Goal: Task Accomplishment & Management: Complete application form

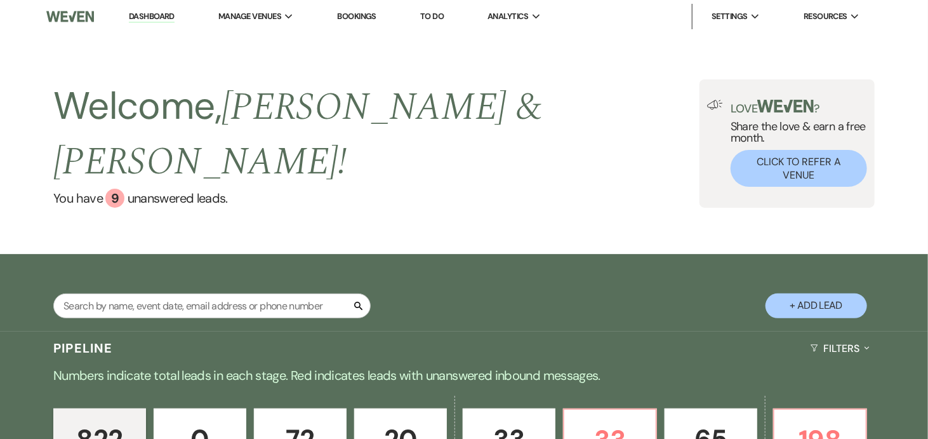
click at [820, 293] on button "+ Add Lead" at bounding box center [817, 305] width 102 height 25
select select "604"
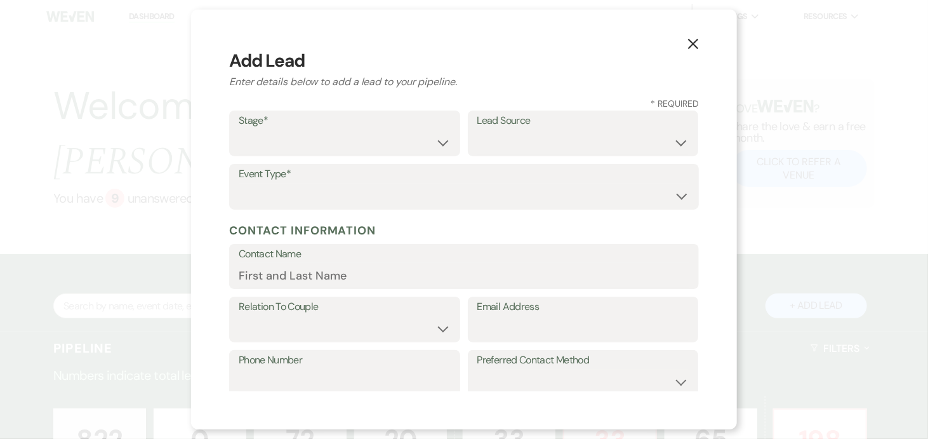
click at [820, 276] on div "X Add Lead Enter details below to add a lead to your pipeline. * Required Stage…" at bounding box center [464, 219] width 928 height 439
click at [433, 130] on select "Inquiry Follow Up Tour Requested Tour Confirmed Toured Proposal Sent Booked Lost" at bounding box center [350, 142] width 212 height 25
select select "5"
click at [244, 130] on select "Inquiry Follow Up Tour Requested Tour Confirmed Toured Proposal Sent Booked Lost" at bounding box center [350, 142] width 212 height 25
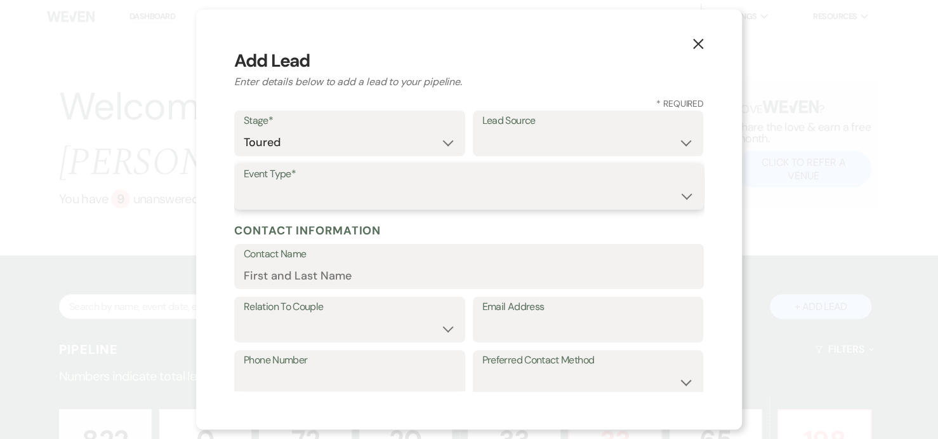
click at [411, 187] on select "Wedding Anniversary Party Baby Shower Bachelorette / Bachelor Party Birthday Pa…" at bounding box center [469, 195] width 451 height 25
select select "1"
click at [244, 183] on select "Wedding Anniversary Party Baby Shower Bachelorette / Bachelor Party Birthday Pa…" at bounding box center [469, 195] width 451 height 25
click at [359, 260] on label "Contact Name" at bounding box center [469, 254] width 451 height 18
click at [359, 263] on input "Contact Name" at bounding box center [469, 275] width 451 height 25
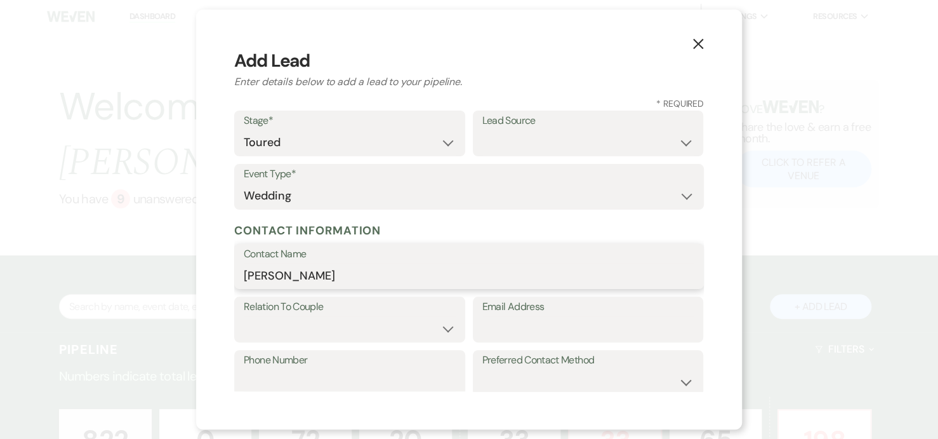
type input "[PERSON_NAME]"
click at [393, 325] on select "Couple Planner Parent of Couple Family Member Friend Other" at bounding box center [350, 328] width 212 height 25
select select "3"
click at [244, 316] on select "Couple Planner Parent of Couple Family Member Friend Other" at bounding box center [350, 328] width 212 height 25
click at [500, 330] on input "Email Address" at bounding box center [588, 328] width 212 height 25
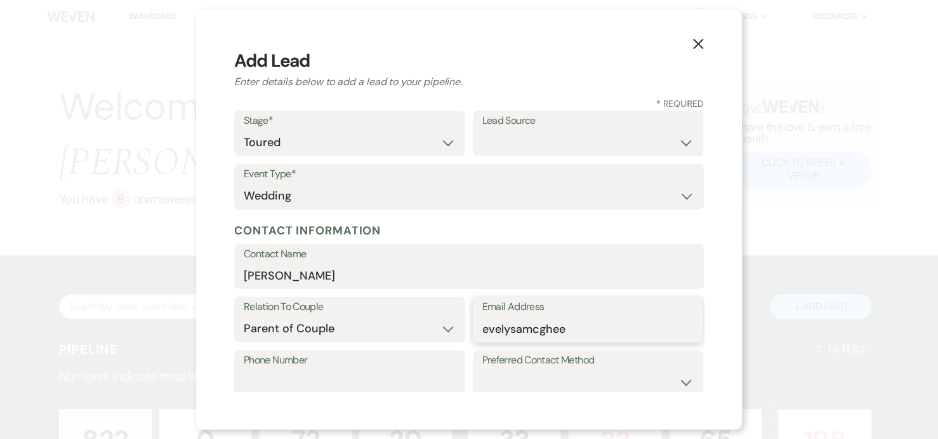
drag, startPoint x: 495, startPoint y: 335, endPoint x: 510, endPoint y: 327, distance: 16.5
click at [510, 327] on input "[EMAIL_ADDRESS][DOMAIN_NAME]" at bounding box center [588, 328] width 212 height 25
type input "[EMAIL_ADDRESS][DOMAIN_NAME]"
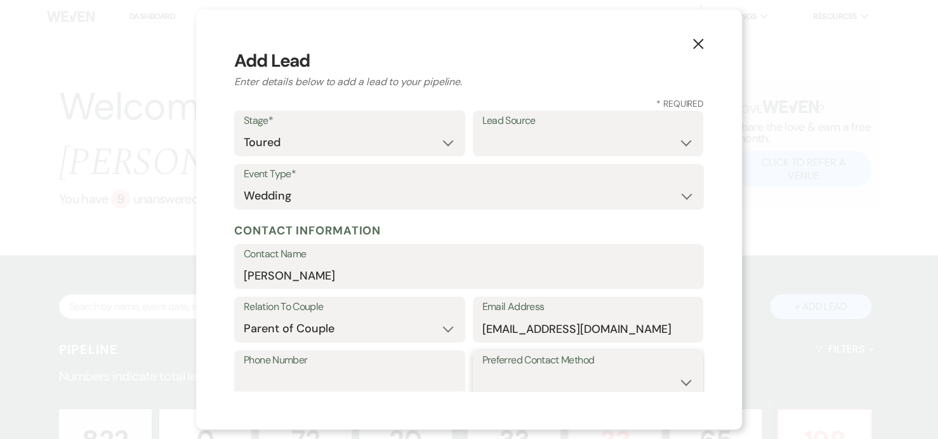
click at [557, 389] on select "Email Phone Text" at bounding box center [588, 381] width 212 height 25
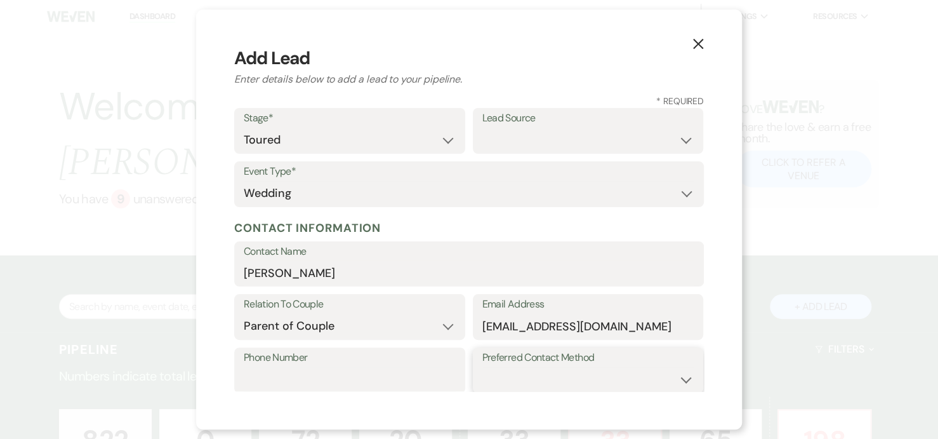
click at [563, 390] on select "Email Phone Text" at bounding box center [588, 379] width 212 height 25
select select "phone"
click at [482, 367] on select "Email Phone Text" at bounding box center [588, 379] width 212 height 25
click at [494, 332] on input "[EMAIL_ADDRESS][DOMAIN_NAME]" at bounding box center [588, 326] width 212 height 25
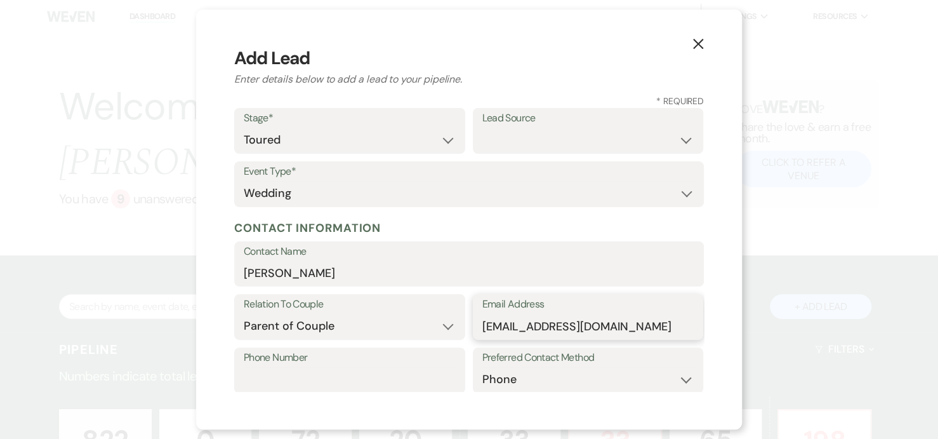
click at [494, 332] on input "[EMAIL_ADDRESS][DOMAIN_NAME]" at bounding box center [588, 326] width 212 height 25
click at [305, 272] on input "[PERSON_NAME]" at bounding box center [469, 272] width 451 height 25
type input "[PERSON_NAME]"
click at [927, 191] on div "X Add Lead Enter details below to add a lead to your pipeline. * Required Stage…" at bounding box center [469, 219] width 938 height 439
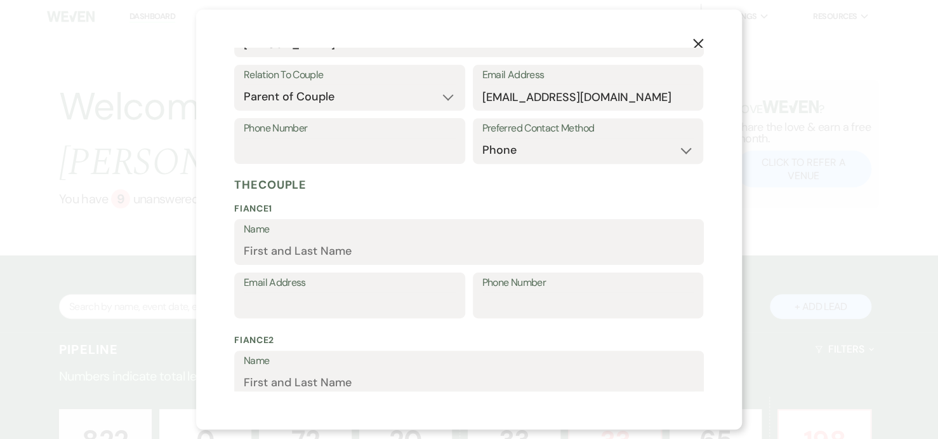
scroll to position [233, 0]
click at [368, 246] on input "Name" at bounding box center [469, 249] width 451 height 25
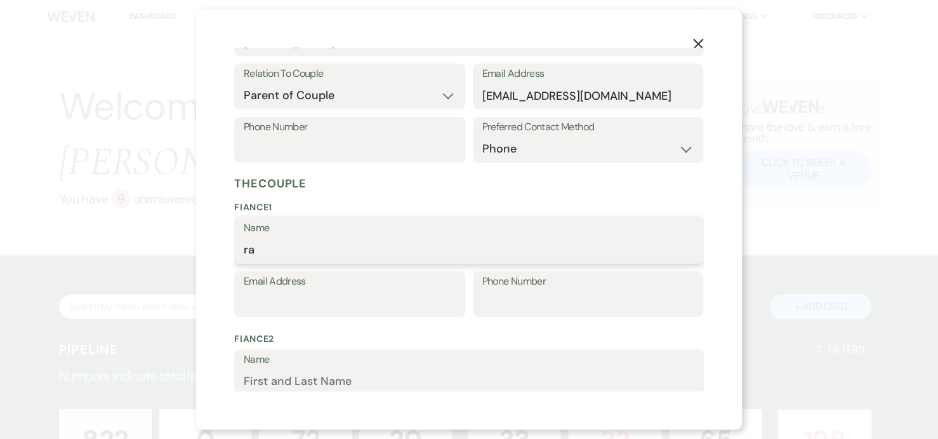
type input "r"
type input "[PERSON_NAME]"
click at [295, 375] on input "Name" at bounding box center [469, 380] width 451 height 25
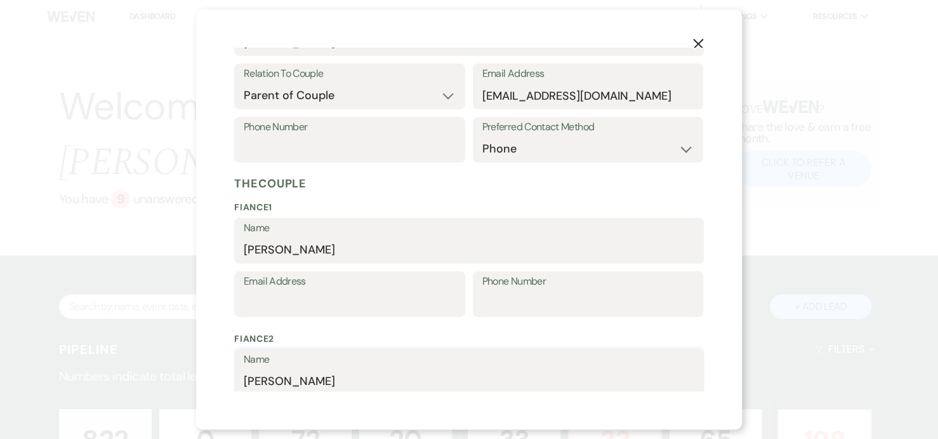
click at [278, 377] on input "[PERSON_NAME]" at bounding box center [469, 380] width 451 height 25
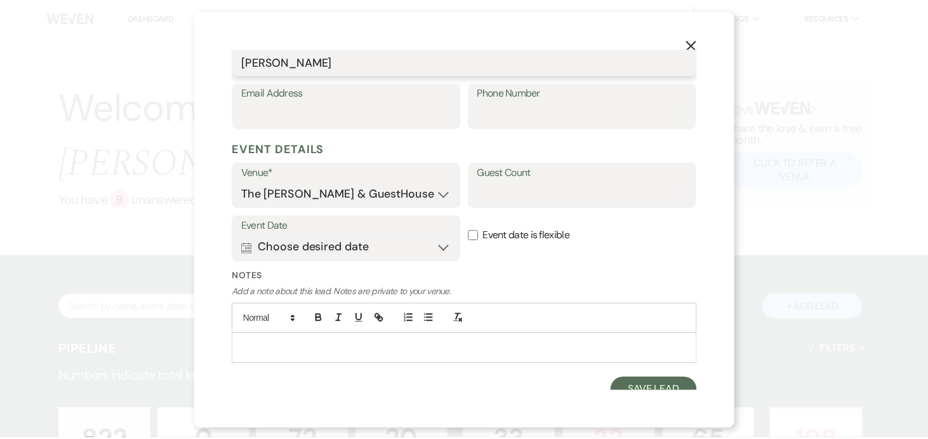
scroll to position [564, 0]
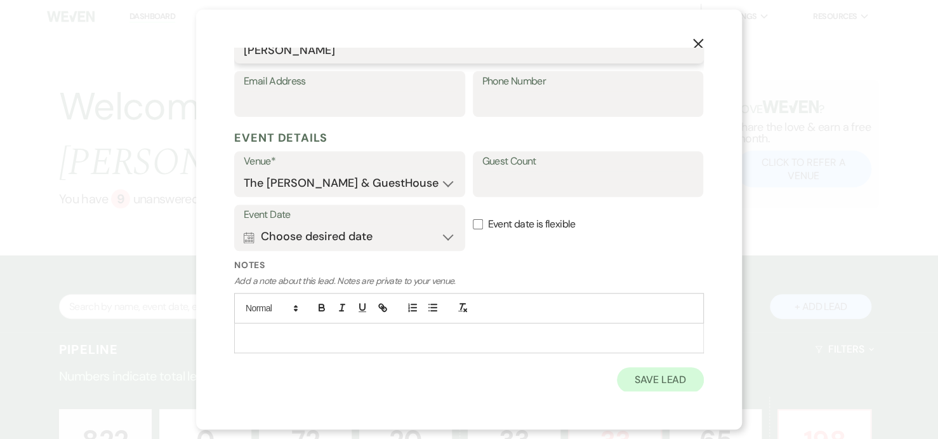
type input "[PERSON_NAME]"
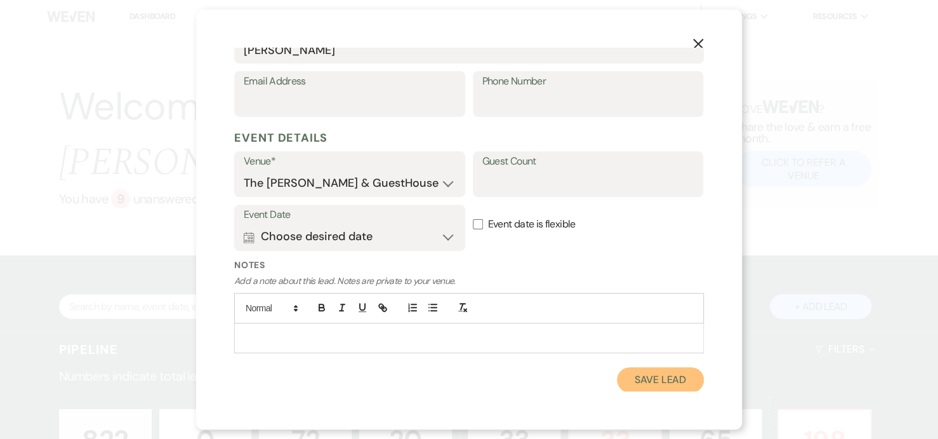
click at [632, 378] on button "Save Lead" at bounding box center [660, 379] width 87 height 25
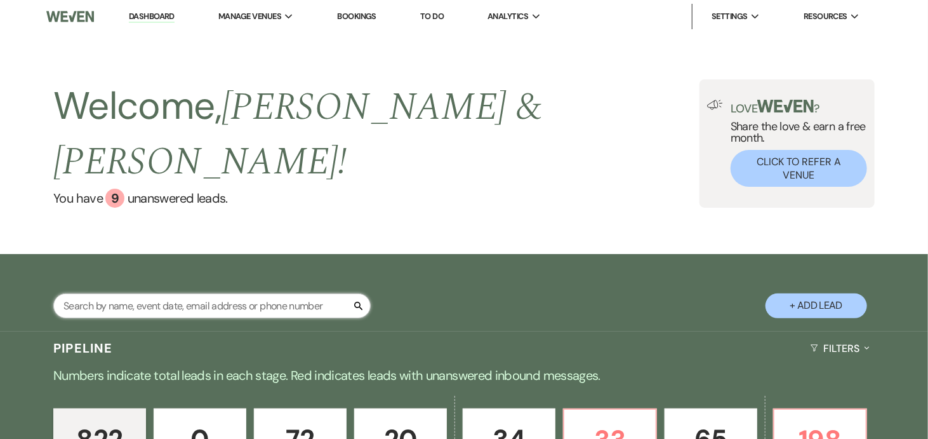
click at [312, 293] on input "text" at bounding box center [211, 305] width 317 height 25
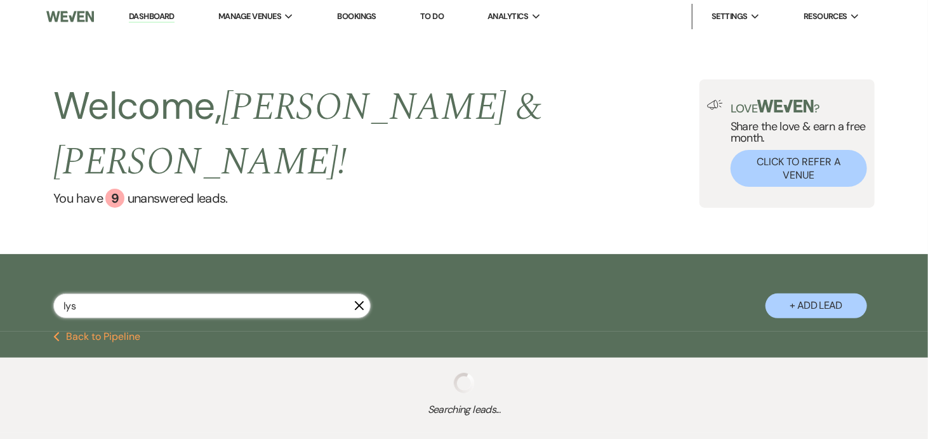
type input "lysa"
select select "5"
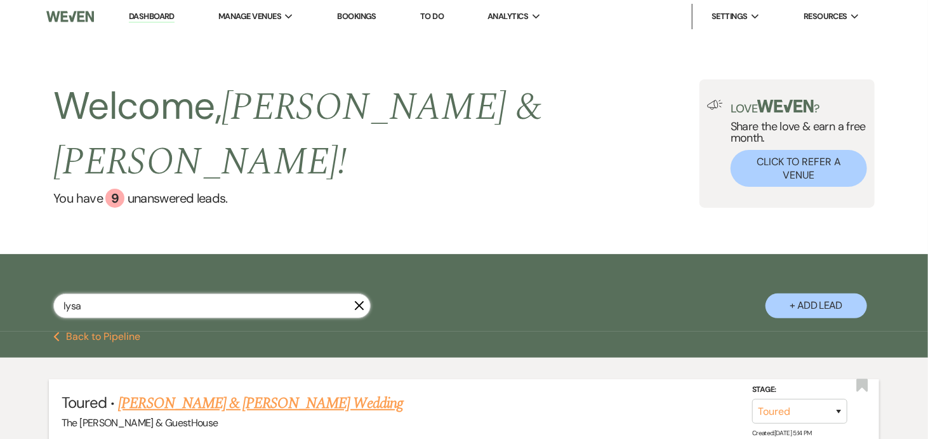
type input "lysa"
click at [166, 392] on link "[PERSON_NAME] & [PERSON_NAME] Wedding" at bounding box center [260, 403] width 284 height 23
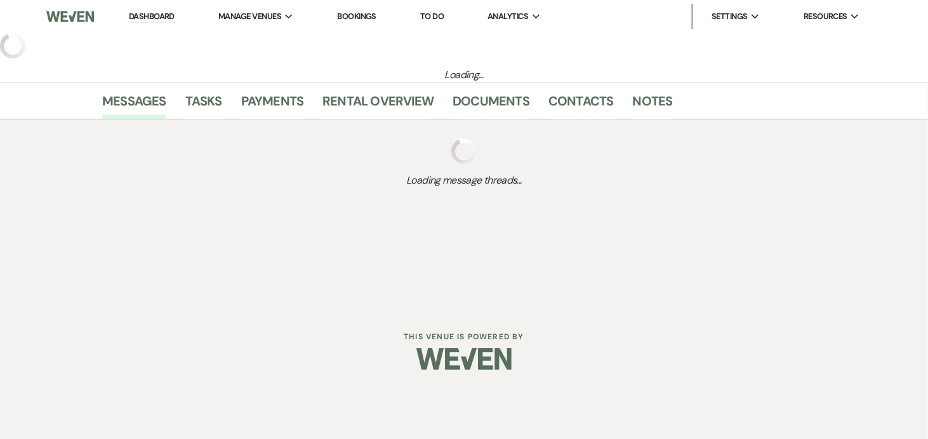
select select "5"
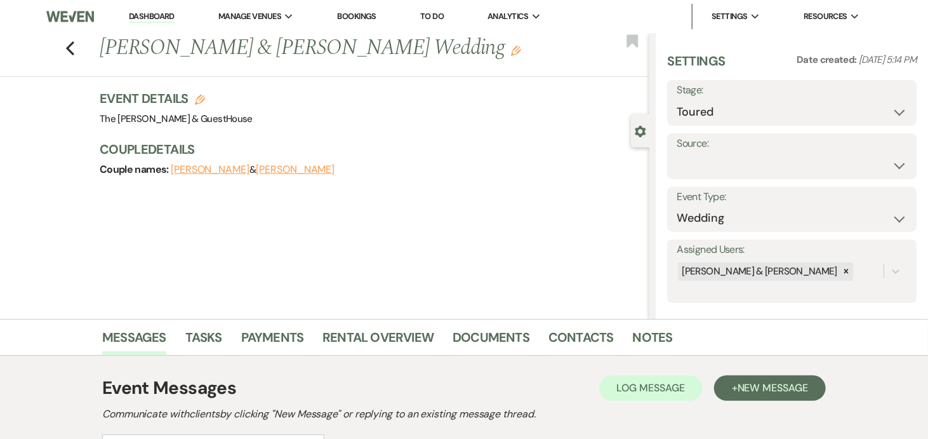
scroll to position [218, 0]
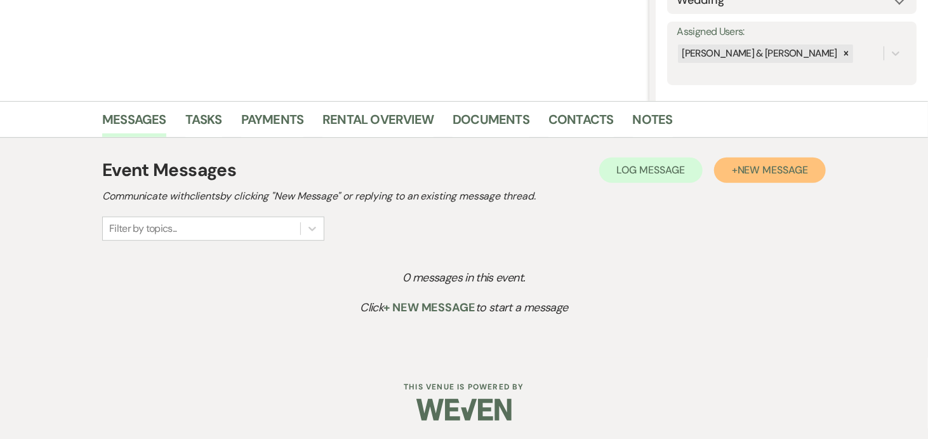
click at [772, 157] on button "+ New Message" at bounding box center [770, 169] width 112 height 25
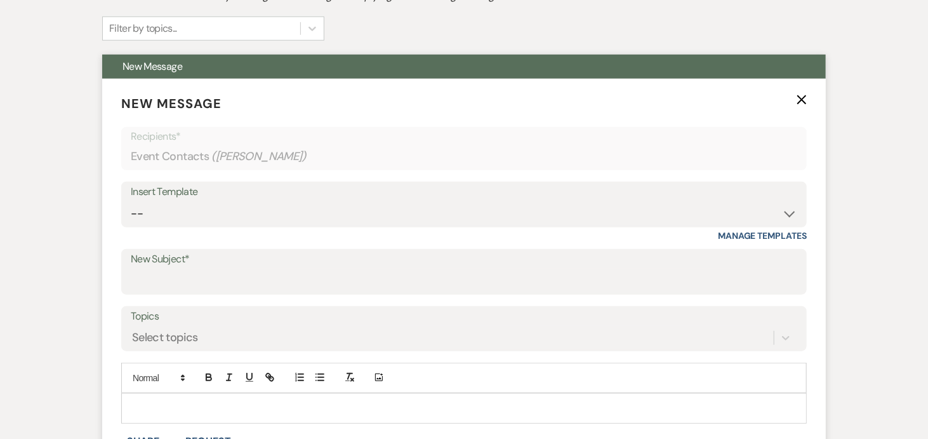
scroll to position [420, 0]
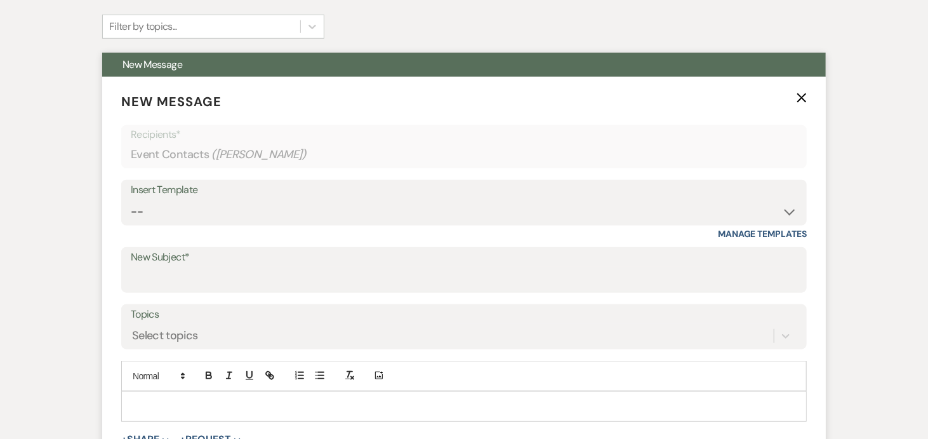
click at [168, 399] on p at bounding box center [463, 406] width 665 height 14
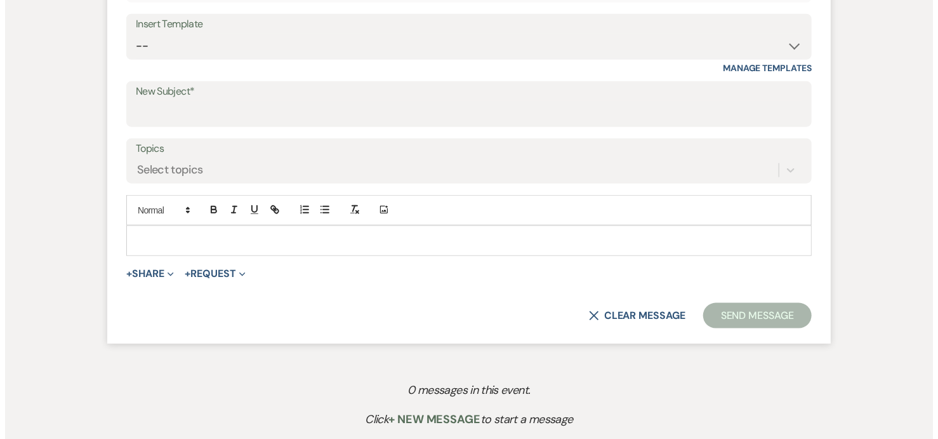
scroll to position [587, 0]
click at [145, 262] on form "New Message X Recipients* Event Contacts ( [PERSON_NAME] ) Insert Template -- I…" at bounding box center [464, 126] width 724 height 433
click at [145, 267] on button "+ Share Expand" at bounding box center [145, 272] width 48 height 10
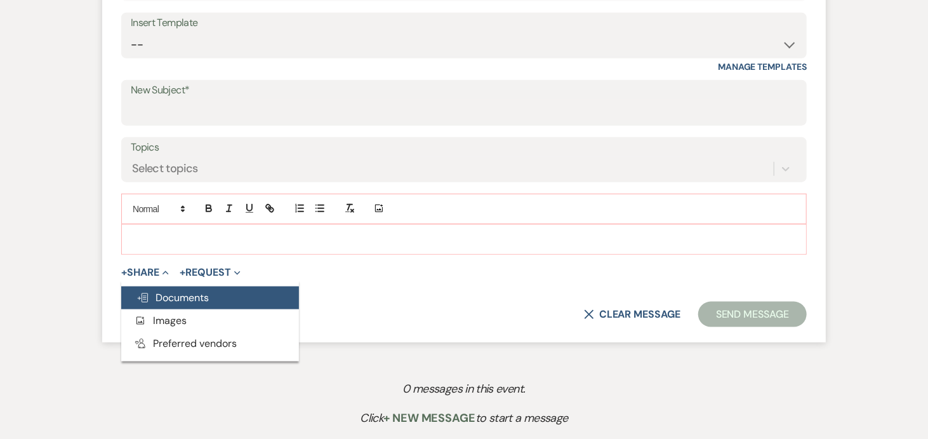
click at [160, 294] on span "Doc Upload Documents" at bounding box center [172, 297] width 72 height 13
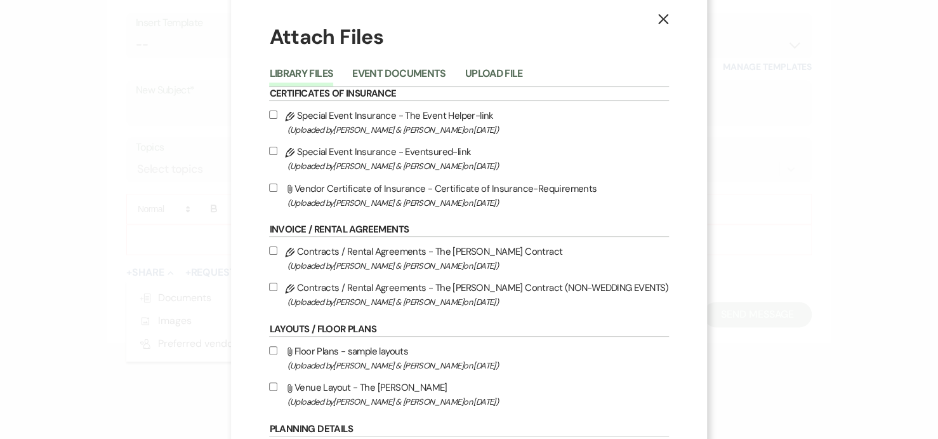
scroll to position [0, 0]
